Goal: Information Seeking & Learning: Find specific fact

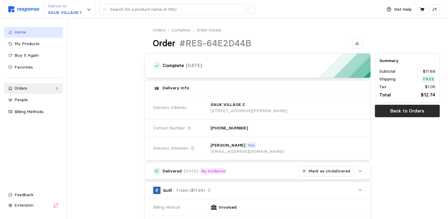
drag, startPoint x: 27, startPoint y: 30, endPoint x: 25, endPoint y: 27, distance: 3.1
click at [27, 29] on div "Home" at bounding box center [37, 32] width 44 height 7
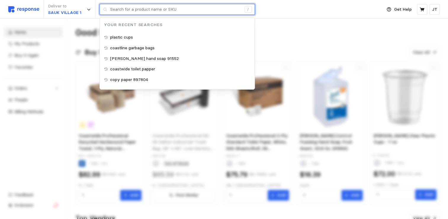
click at [127, 11] on input "text" at bounding box center [175, 9] width 131 height 11
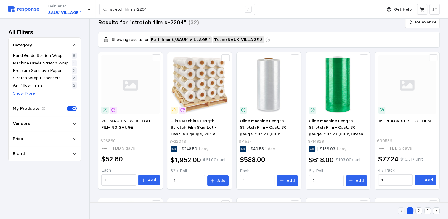
scroll to position [79, 0]
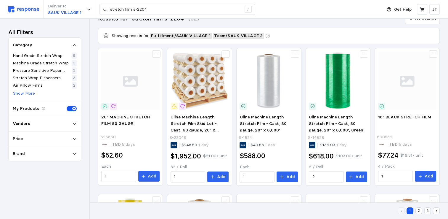
click at [49, 121] on div "Vendors" at bounding box center [45, 123] width 64 height 7
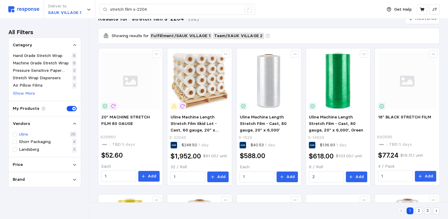
click at [27, 132] on p "Uline" at bounding box center [23, 134] width 9 height 7
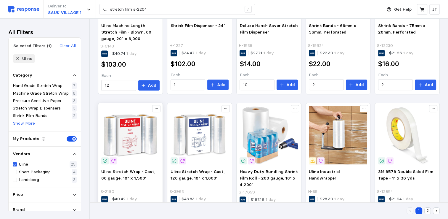
scroll to position [361, 0]
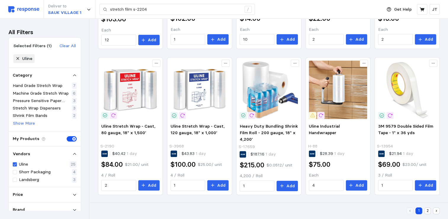
click at [427, 208] on button "2" at bounding box center [427, 210] width 7 height 7
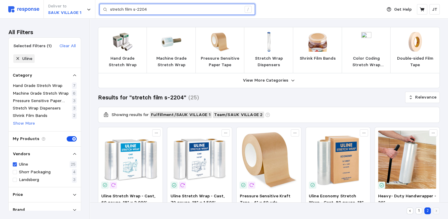
drag, startPoint x: 155, startPoint y: 11, endPoint x: 30, endPoint y: -8, distance: 126.4
click at [30, 0] on html "Deliver to SAUK VILLAGE 1 stretch film s-2204 / Get Help JT stretch film s-2204…" at bounding box center [224, 217] width 448 height 435
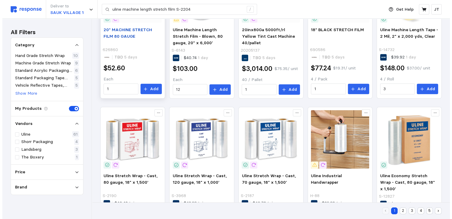
scroll to position [316, 0]
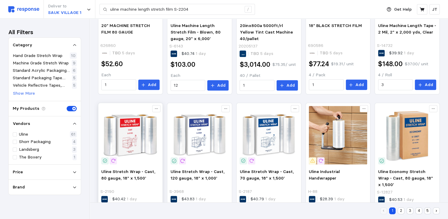
click at [127, 135] on img at bounding box center [130, 135] width 58 height 58
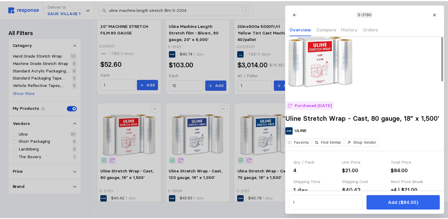
scroll to position [0, 0]
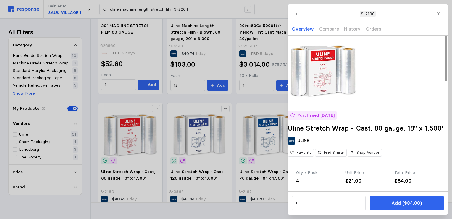
click at [332, 76] on img at bounding box center [323, 71] width 71 height 71
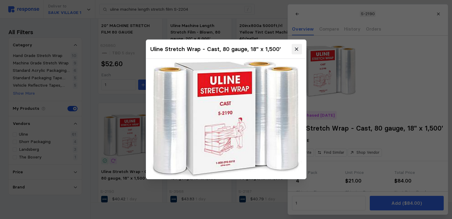
click at [300, 48] on button at bounding box center [297, 49] width 10 height 10
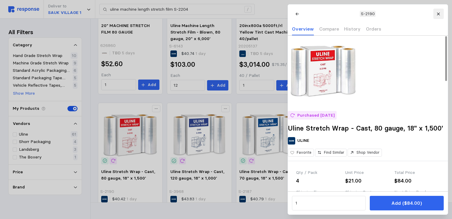
click at [438, 11] on button at bounding box center [439, 14] width 10 height 10
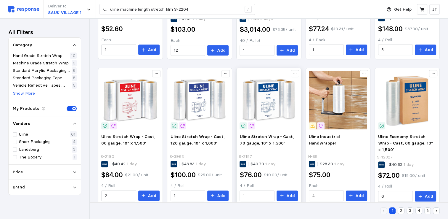
scroll to position [360, 0]
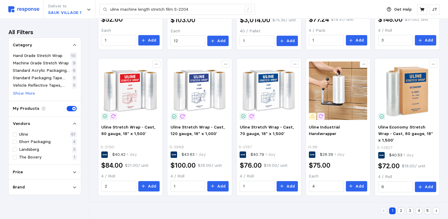
click at [400, 209] on button "2" at bounding box center [401, 210] width 7 height 7
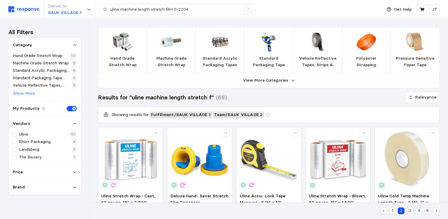
click at [390, 211] on button "1" at bounding box center [392, 210] width 7 height 7
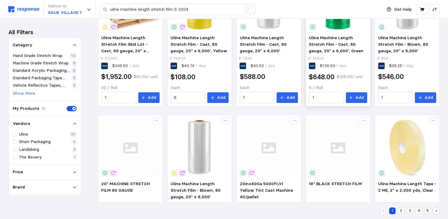
scroll to position [360, 0]
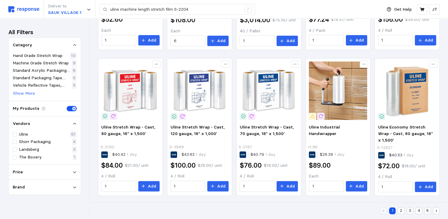
click at [402, 209] on button "2" at bounding box center [401, 210] width 7 height 7
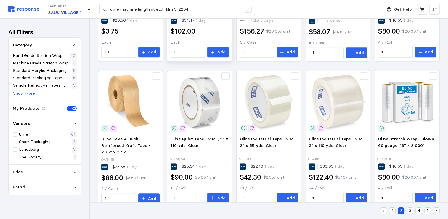
scroll to position [360, 0]
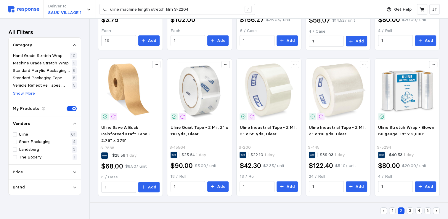
click at [408, 208] on button "3" at bounding box center [410, 210] width 7 height 7
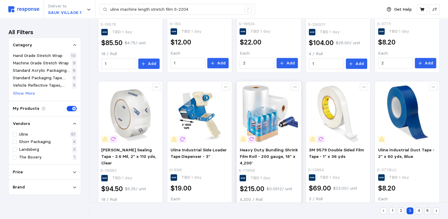
scroll to position [361, 0]
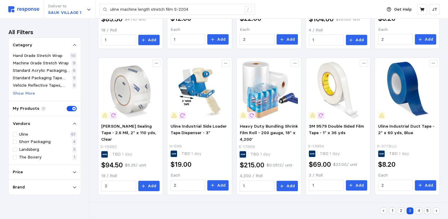
click at [418, 210] on button "4" at bounding box center [418, 210] width 7 height 7
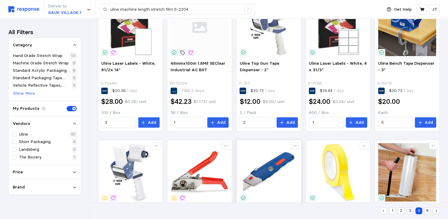
scroll to position [360, 0]
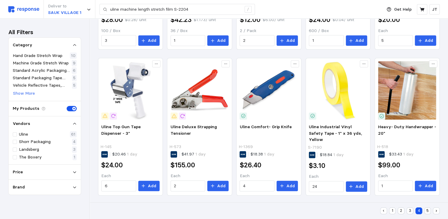
click at [425, 210] on button "5" at bounding box center [427, 210] width 7 height 7
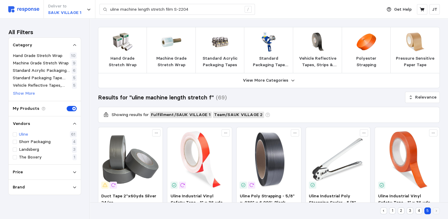
click at [31, 133] on div "Uline 61" at bounding box center [45, 134] width 64 height 7
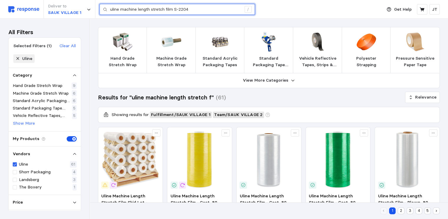
click at [195, 9] on input "uline machine length stretch film S-2204" at bounding box center [175, 9] width 131 height 11
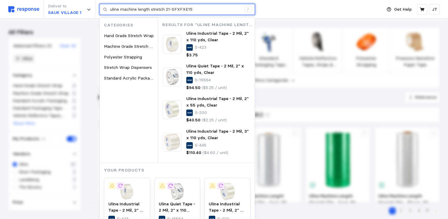
type input "uline machine length stretch 21-SFXFXE15"
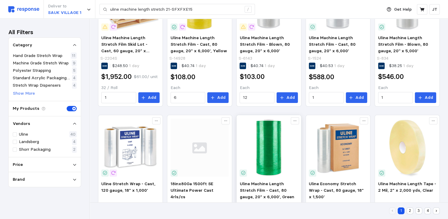
scroll to position [237, 0]
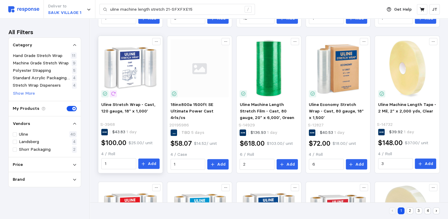
click at [139, 65] on img at bounding box center [130, 68] width 58 height 58
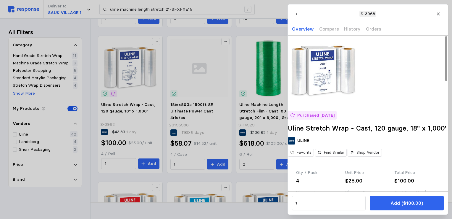
click at [314, 74] on img at bounding box center [323, 71] width 71 height 71
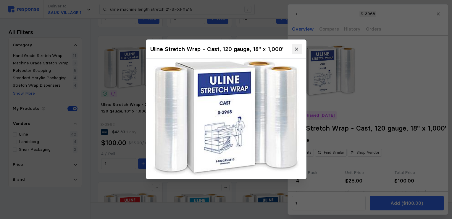
click at [295, 46] on icon at bounding box center [296, 48] width 5 height 5
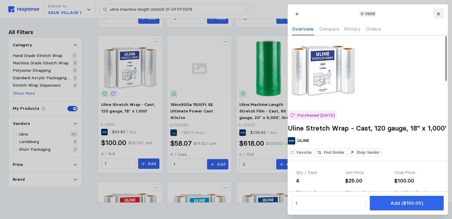
click at [439, 13] on icon at bounding box center [439, 14] width 4 height 4
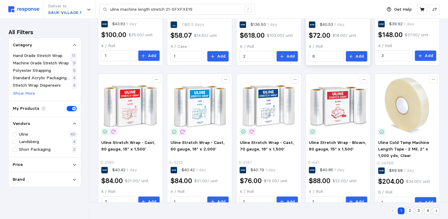
scroll to position [361, 0]
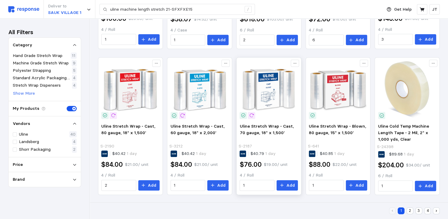
click at [268, 93] on img at bounding box center [269, 89] width 58 height 58
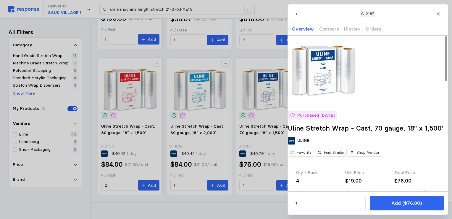
click at [321, 86] on img at bounding box center [323, 71] width 71 height 71
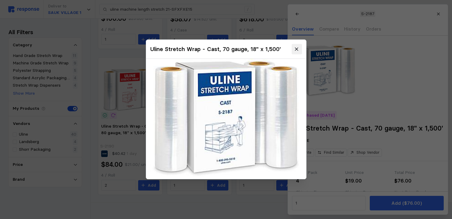
click at [297, 48] on icon at bounding box center [296, 48] width 5 height 5
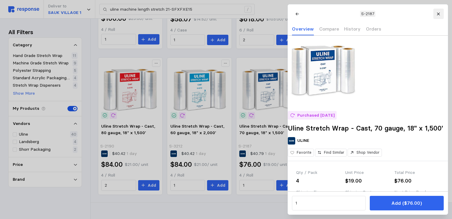
click at [437, 14] on icon at bounding box center [439, 14] width 4 height 4
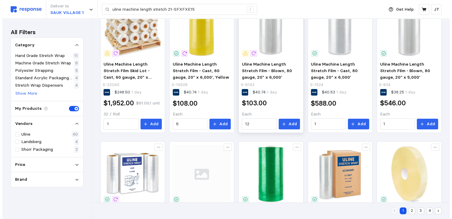
scroll to position [45, 0]
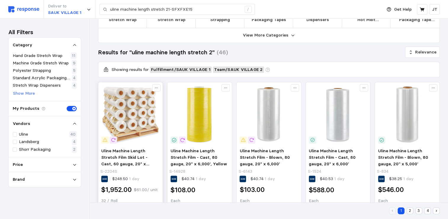
click at [126, 106] on img at bounding box center [130, 114] width 58 height 58
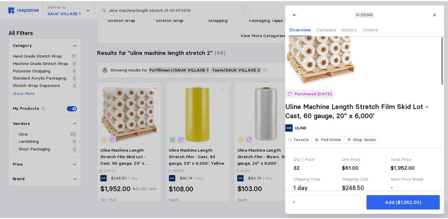
scroll to position [0, 0]
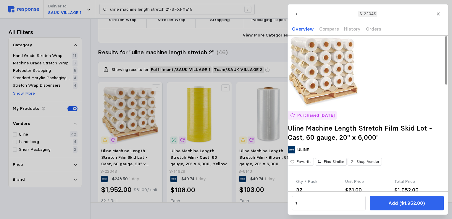
click at [319, 118] on p "Purchased [DATE]" at bounding box center [315, 115] width 37 height 7
click at [318, 118] on p "Purchased [DATE]" at bounding box center [315, 115] width 37 height 7
click at [353, 29] on p "History" at bounding box center [352, 28] width 17 height 7
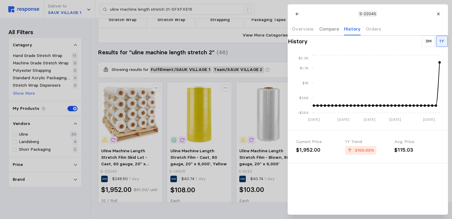
click at [321, 29] on p "Compare" at bounding box center [329, 28] width 20 height 7
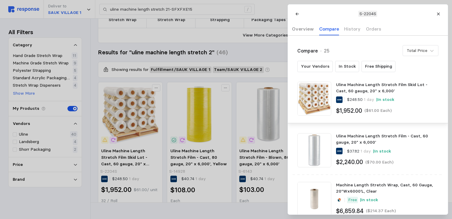
click at [298, 29] on p "Overview" at bounding box center [303, 28] width 22 height 7
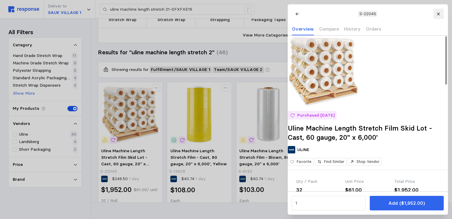
click at [437, 12] on icon at bounding box center [438, 13] width 3 height 3
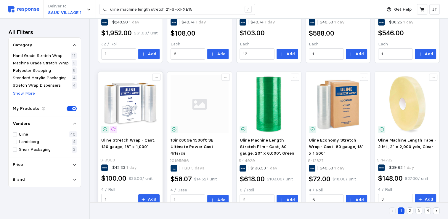
scroll to position [203, 0]
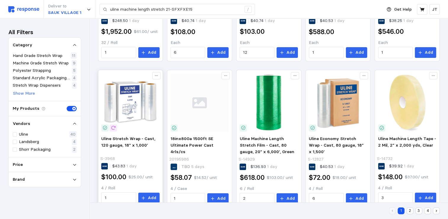
click at [124, 105] on img at bounding box center [130, 102] width 58 height 58
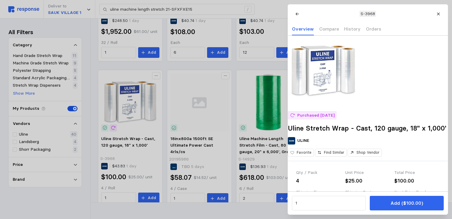
click at [57, 191] on div at bounding box center [226, 109] width 452 height 219
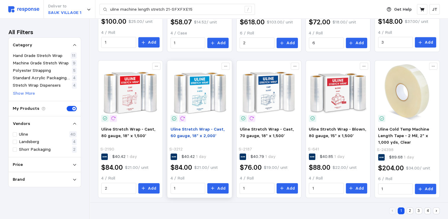
scroll to position [361, 0]
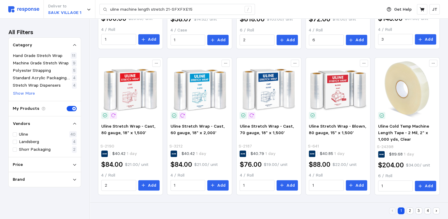
click at [409, 211] on button "2" at bounding box center [410, 210] width 7 height 7
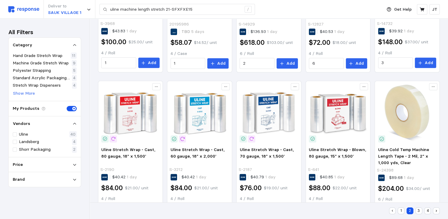
scroll to position [157, 0]
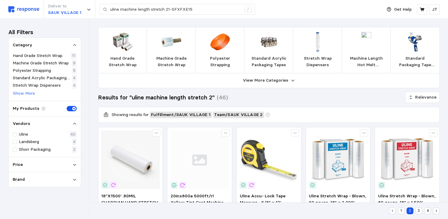
click at [401, 209] on button "1" at bounding box center [401, 210] width 7 height 7
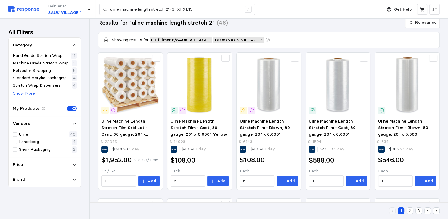
scroll to position [79, 0]
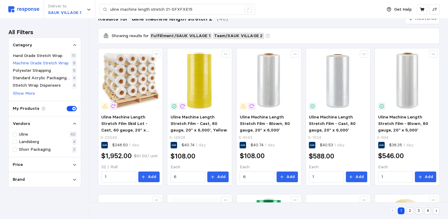
click at [36, 63] on p "Machine Grade Stretch Wrap" at bounding box center [41, 63] width 56 height 7
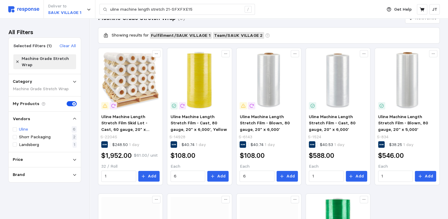
click at [25, 129] on p "Uline" at bounding box center [23, 129] width 9 height 7
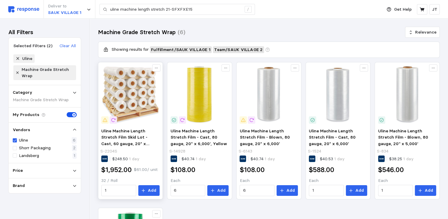
click at [123, 102] on img at bounding box center [130, 94] width 58 height 58
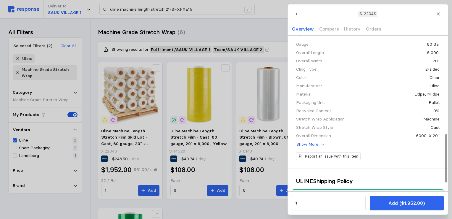
scroll to position [316, 0]
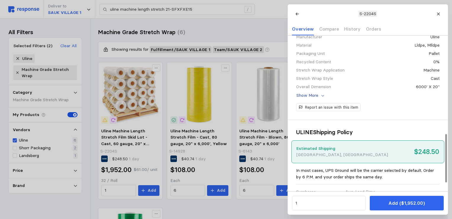
click at [321, 97] on icon at bounding box center [323, 95] width 4 height 4
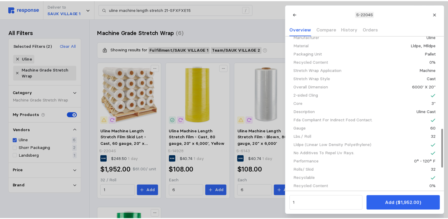
scroll to position [395, 0]
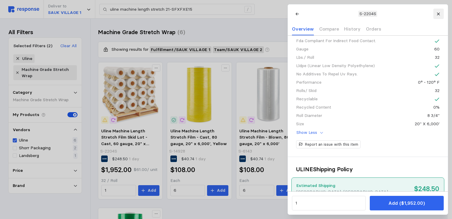
click at [438, 13] on icon at bounding box center [438, 13] width 3 height 3
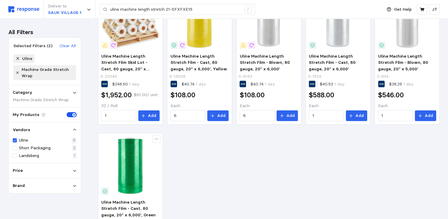
scroll to position [150, 0]
